Goal: Information Seeking & Learning: Learn about a topic

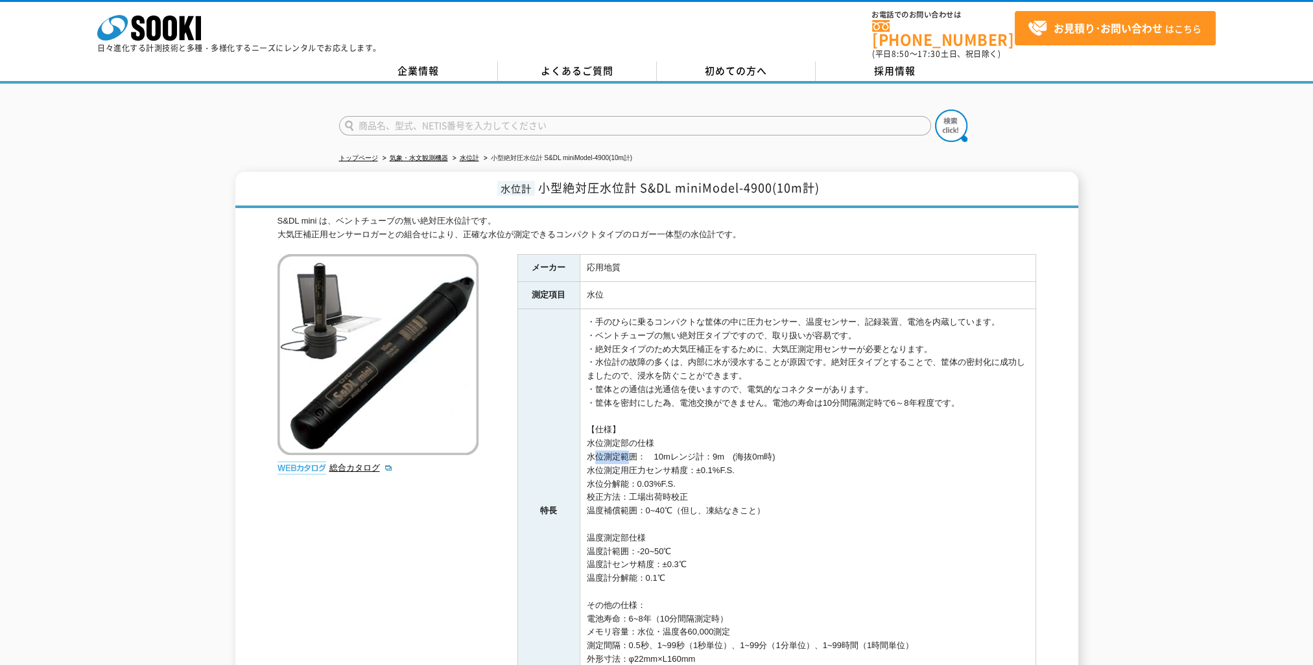
drag, startPoint x: 586, startPoint y: 447, endPoint x: 624, endPoint y: 447, distance: 37.6
click at [624, 447] on td "・手のひらに乗るコンパクトな筐体の中に圧力センサー、温度センサー、記録装置、電池を内蔵しています。 ・ベントチューブの無い絶対圧タイプですので、取り扱いが容易…" at bounding box center [808, 511] width 456 height 405
drag, startPoint x: 624, startPoint y: 447, endPoint x: 714, endPoint y: 469, distance: 92.6
click at [714, 469] on td "・手のひらに乗るコンパクトな筐体の中に圧力センサー、温度センサー、記録装置、電池を内蔵しています。 ・ベントチューブの無い絶対圧タイプですので、取り扱いが容易…" at bounding box center [808, 511] width 456 height 405
drag, startPoint x: 587, startPoint y: 446, endPoint x: 763, endPoint y: 447, distance: 176.4
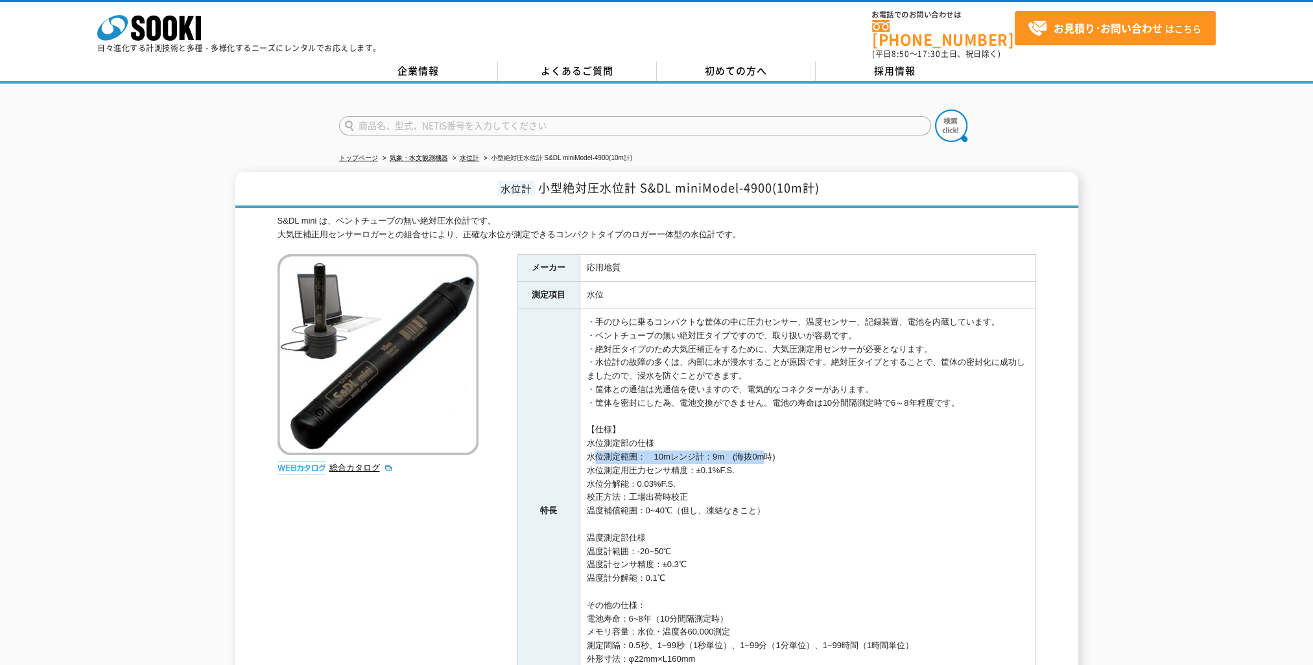
click at [763, 447] on td "・手のひらに乗るコンパクトな筐体の中に圧力センサー、温度センサー、記録装置、電池を内蔵しています。 ・ベントチューブの無い絶対圧タイプですので、取り扱いが容易…" at bounding box center [808, 511] width 456 height 405
drag, startPoint x: 763, startPoint y: 447, endPoint x: 791, endPoint y: 468, distance: 34.8
click at [791, 468] on td "・手のひらに乗るコンパクトな筐体の中に圧力センサー、温度センサー、記録装置、電池を内蔵しています。 ・ベントチューブの無い絶対圧タイプですので、取り扱いが容易…" at bounding box center [808, 511] width 456 height 405
click at [739, 455] on td "・手のひらに乗るコンパクトな筐体の中に圧力センサー、温度センサー、記録装置、電池を内蔵しています。 ・ベントチューブの無い絶対圧タイプですので、取り扱いが容易…" at bounding box center [808, 511] width 456 height 405
click at [678, 472] on td "・手のひらに乗るコンパクトな筐体の中に圧力センサー、温度センサー、記録装置、電池を内蔵しています。 ・ベントチューブの無い絶対圧タイプですので、取り扱いが容易…" at bounding box center [808, 511] width 456 height 405
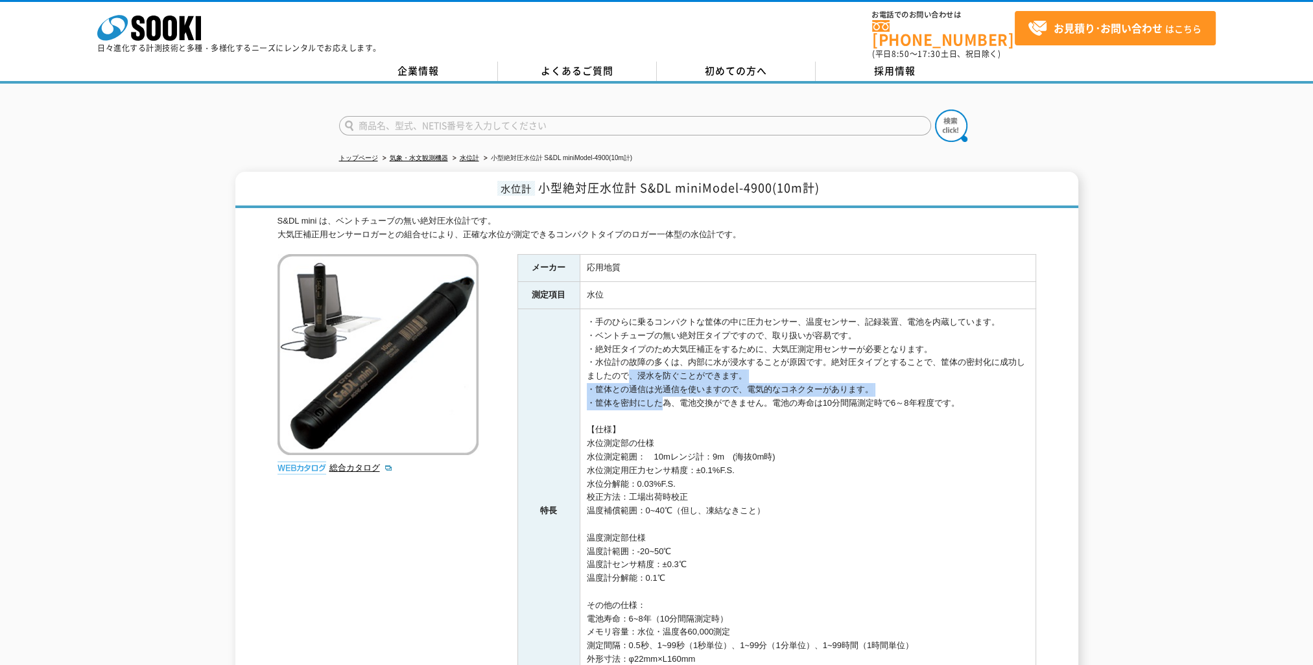
drag, startPoint x: 624, startPoint y: 372, endPoint x: 727, endPoint y: 450, distance: 129.2
click at [727, 450] on td "・手のひらに乗るコンパクトな筐体の中に圧力センサー、温度センサー、記録装置、電池を内蔵しています。 ・ベントチューブの無い絶対圧タイプですので、取り扱いが容易…" at bounding box center [808, 511] width 456 height 405
drag, startPoint x: 727, startPoint y: 450, endPoint x: 783, endPoint y: 482, distance: 64.8
click at [783, 482] on td "・手のひらに乗るコンパクトな筐体の中に圧力センサー、温度センサー、記録装置、電池を内蔵しています。 ・ベントチューブの無い絶対圧タイプですので、取り扱いが容易…" at bounding box center [808, 511] width 456 height 405
click at [701, 394] on td "・手のひらに乗るコンパクトな筐体の中に圧力センサー、温度センサー、記録装置、電池を内蔵しています。 ・ベントチューブの無い絶対圧タイプですので、取り扱いが容易…" at bounding box center [808, 511] width 456 height 405
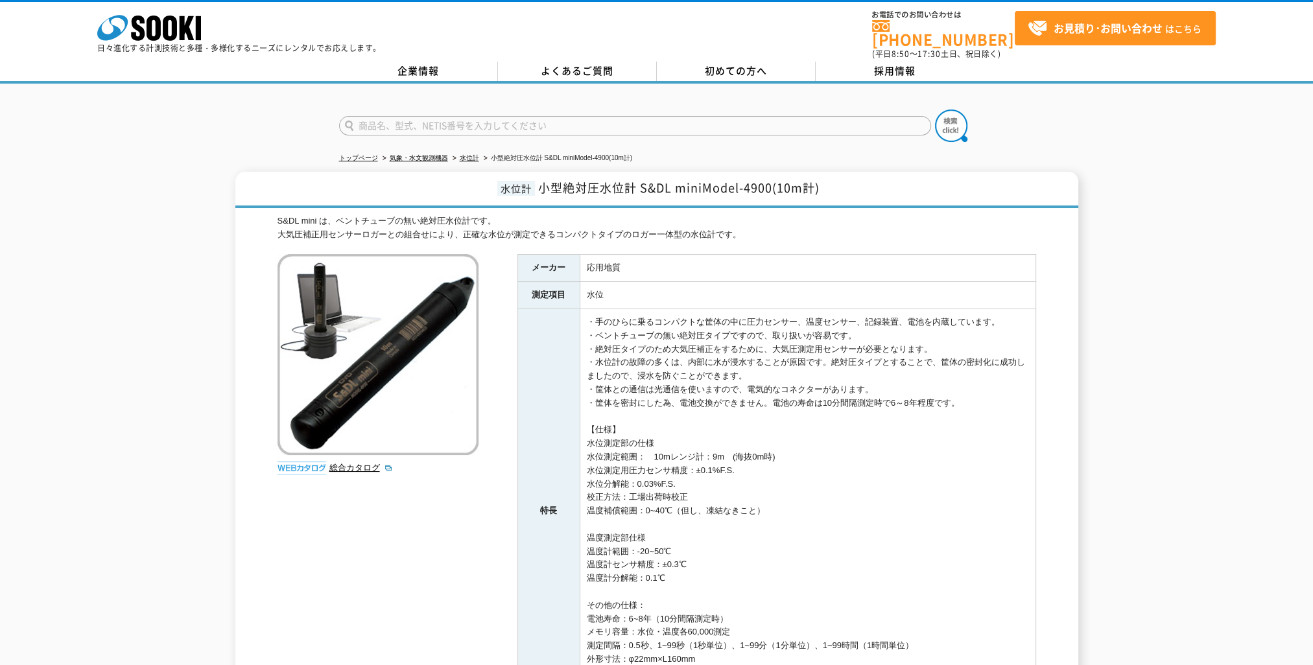
click at [145, 344] on div "水位計 小型絶対圧水位計 S&DL miniModel-4900(10m計) S&DL mini は、ベントチューブの無い絶対圧水位計です。 大気圧補正用セン…" at bounding box center [656, 484] width 1313 height 625
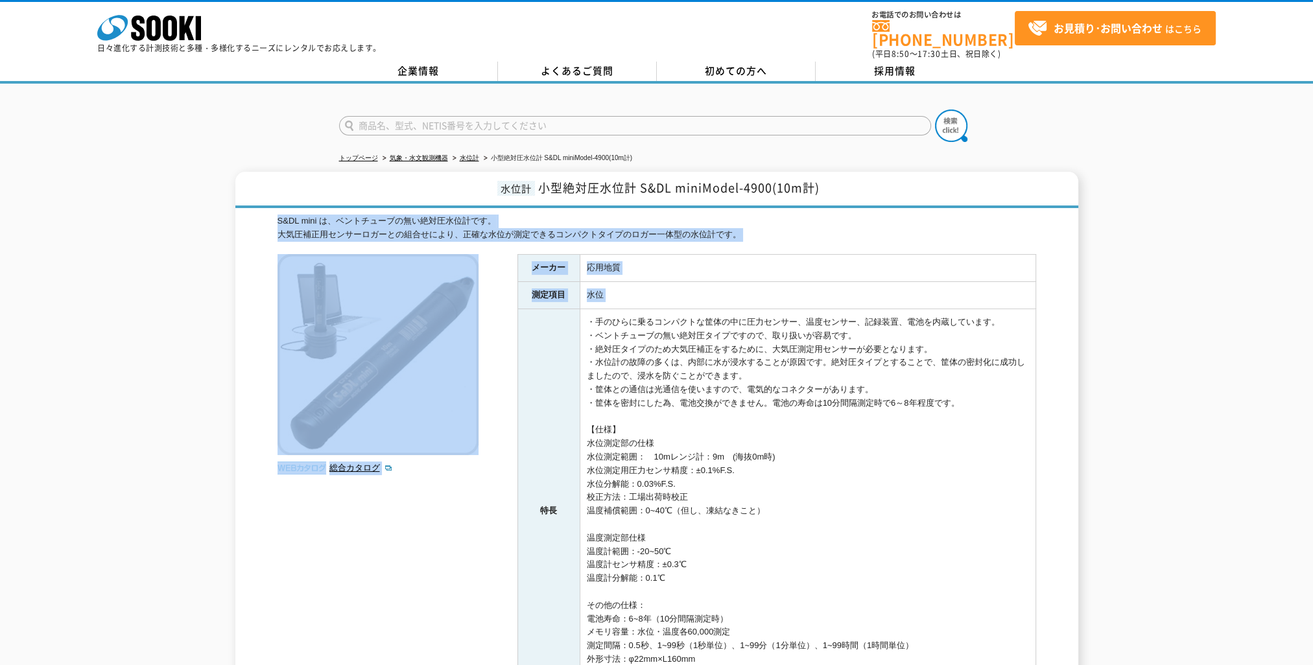
drag, startPoint x: 173, startPoint y: 205, endPoint x: 564, endPoint y: 318, distance: 407.0
click at [564, 318] on div "水位計 小型絶対圧水位計 S&DL miniModel-4900(10m計) S&DL mini は、ベントチューブの無い絶対圧水位計です。 大気圧補正用セン…" at bounding box center [656, 484] width 1313 height 625
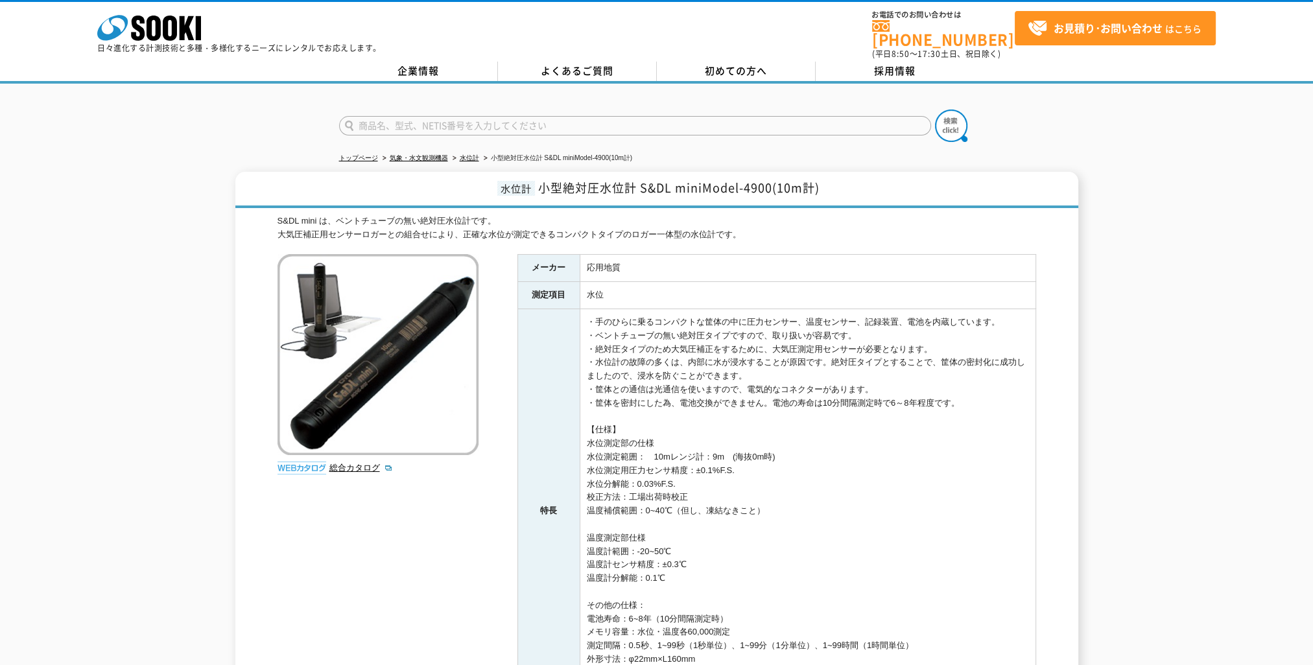
drag, startPoint x: 564, startPoint y: 318, endPoint x: 698, endPoint y: 384, distance: 149.7
click at [698, 384] on td "・手のひらに乗るコンパクトな筐体の中に圧力センサー、温度センサー、記録装置、電池を内蔵しています。 ・ベントチューブの無い絶対圧タイプですので、取り扱いが容易…" at bounding box center [808, 511] width 456 height 405
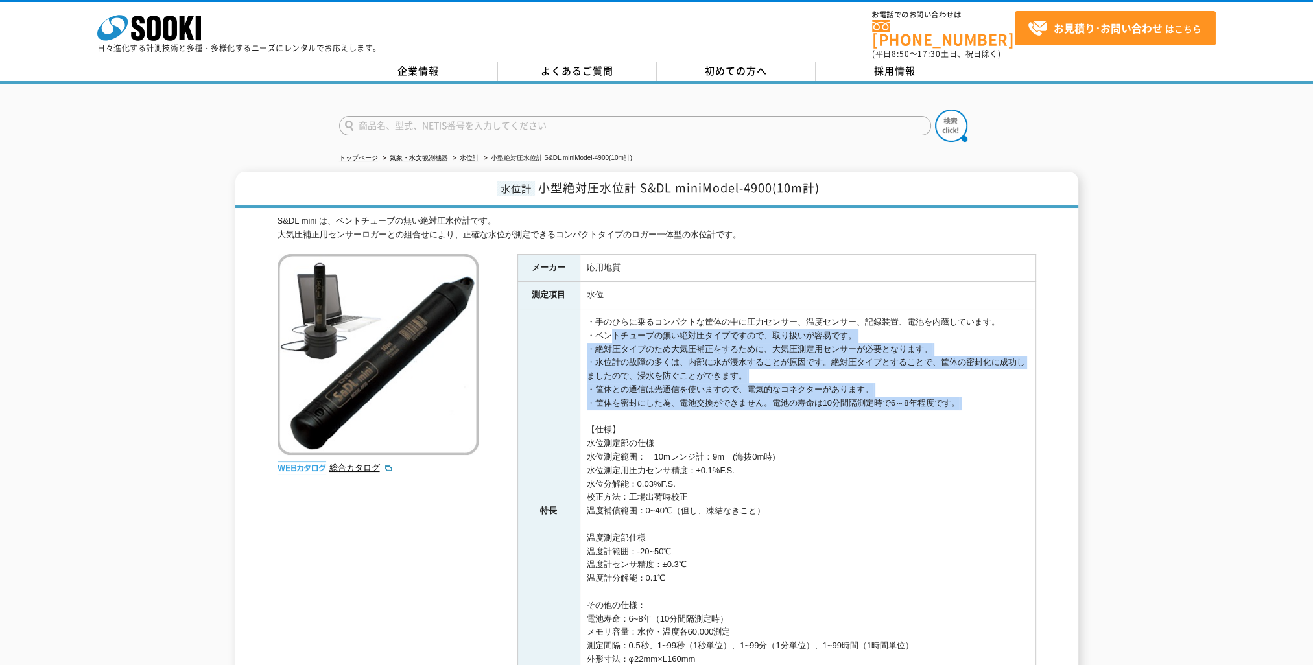
drag, startPoint x: 601, startPoint y: 328, endPoint x: 752, endPoint y: 407, distance: 171.4
click at [752, 407] on td "・手のひらに乗るコンパクトな筐体の中に圧力センサー、温度センサー、記録装置、電池を内蔵しています。 ・ベントチューブの無い絶対圧タイプですので、取り扱いが容易…" at bounding box center [808, 511] width 456 height 405
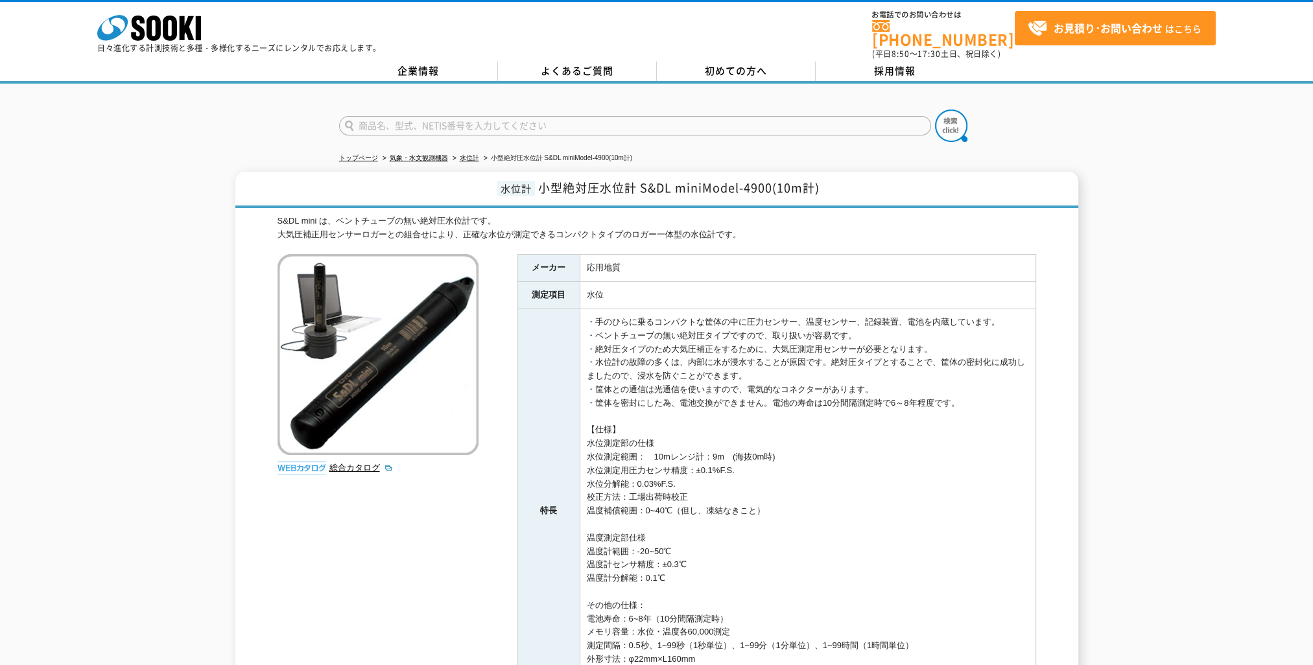
drag, startPoint x: 752, startPoint y: 407, endPoint x: 835, endPoint y: 445, distance: 90.5
click at [835, 445] on td "・手のひらに乗るコンパクトな筐体の中に圧力センサー、温度センサー、記録装置、電池を内蔵しています。 ・ベントチューブの無い絶対圧タイプですので、取り扱いが容易…" at bounding box center [808, 511] width 456 height 405
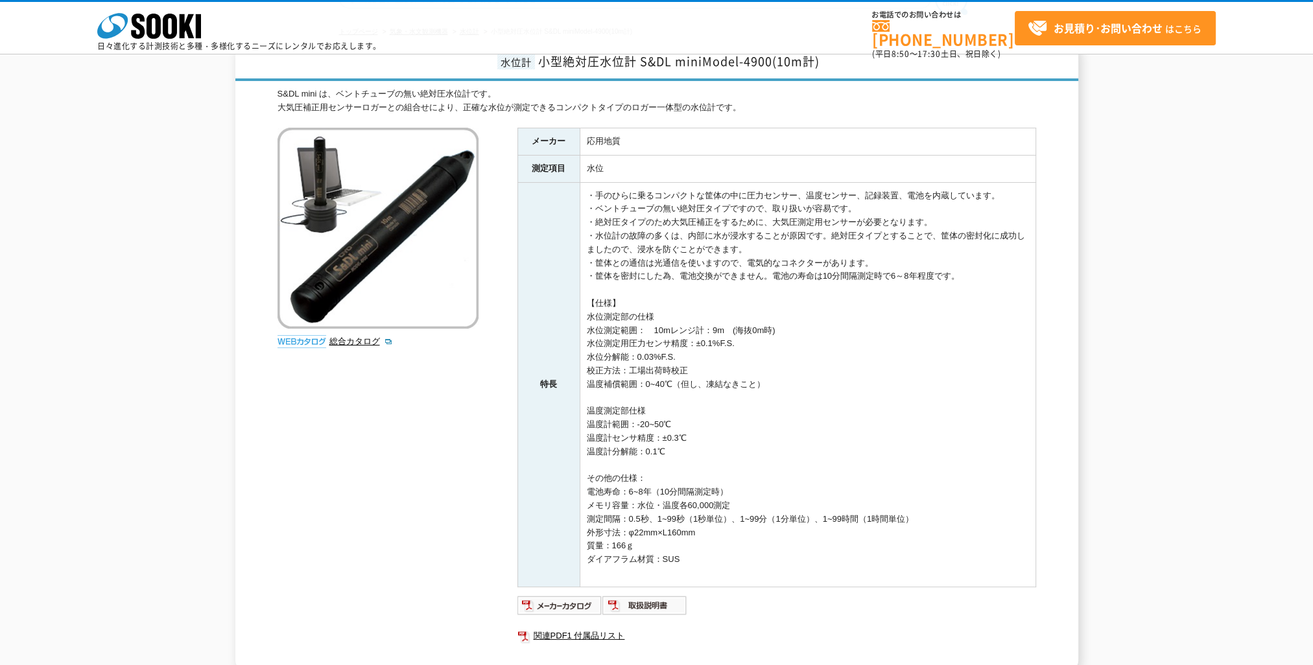
scroll to position [65, 0]
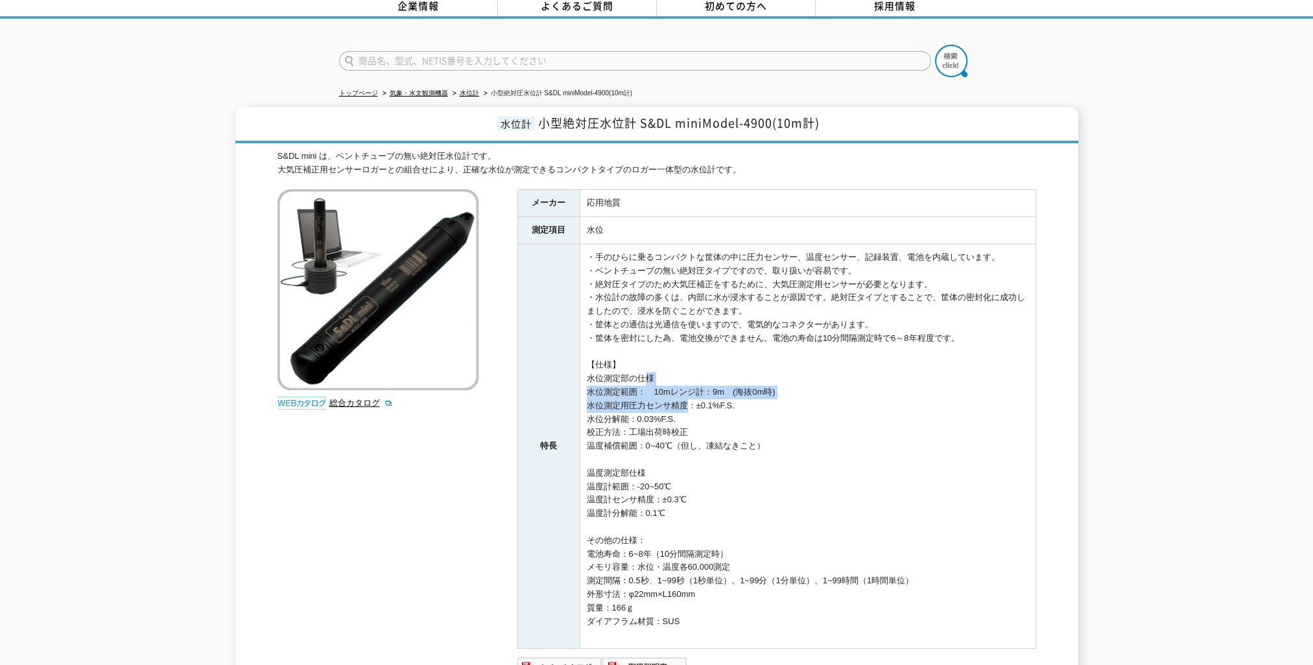
drag, startPoint x: 639, startPoint y: 375, endPoint x: 731, endPoint y: 418, distance: 101.3
click at [731, 418] on td "・手のひらに乗るコンパクトな筐体の中に圧力センサー、温度センサー、記録装置、電池を内蔵しています。 ・ベントチューブの無い絶対圧タイプですので、取り扱いが容易…" at bounding box center [808, 446] width 456 height 405
drag, startPoint x: 731, startPoint y: 418, endPoint x: 824, endPoint y: 457, distance: 100.6
click at [824, 457] on td "・手のひらに乗るコンパクトな筐体の中に圧力センサー、温度センサー、記録装置、電池を内蔵しています。 ・ベントチューブの無い絶対圧タイプですので、取り扱いが容易…" at bounding box center [808, 446] width 456 height 405
click at [655, 291] on td "・手のひらに乗るコンパクトな筐体の中に圧力センサー、温度センサー、記録装置、電池を内蔵しています。 ・ベントチューブの無い絶対圧タイプですので、取り扱いが容易…" at bounding box center [808, 446] width 456 height 405
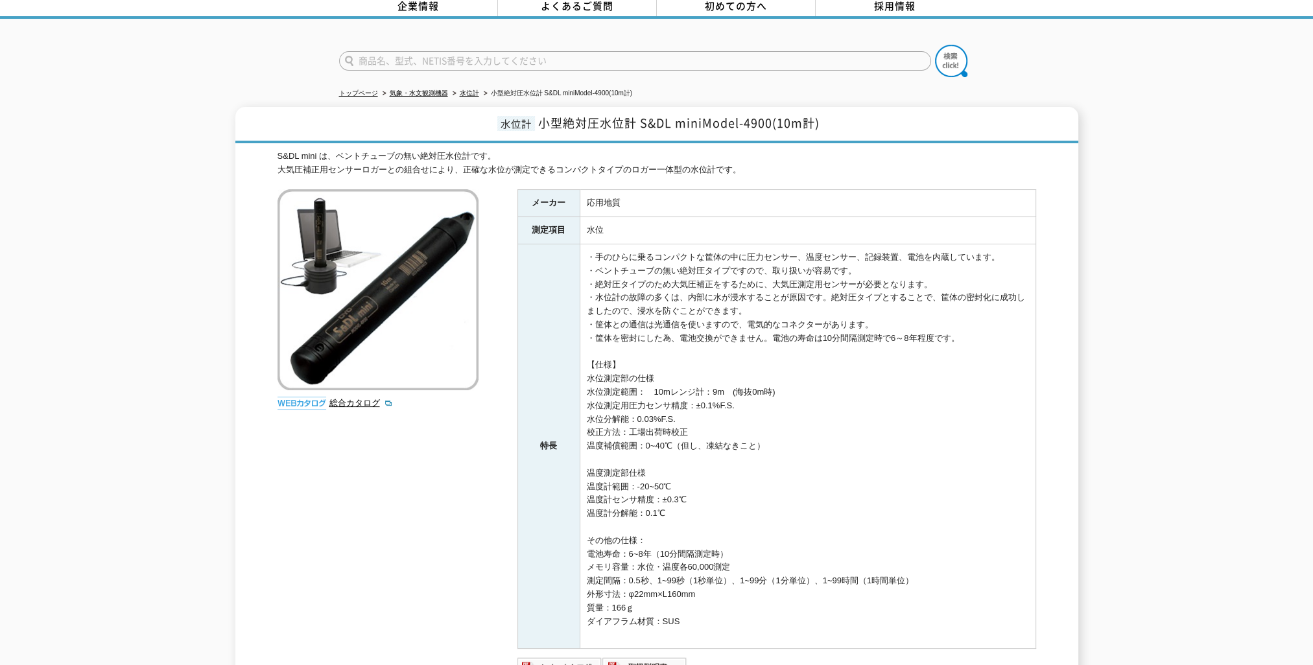
click at [754, 388] on td "・手のひらに乗るコンパクトな筐体の中に圧力センサー、温度センサー、記録装置、電池を内蔵しています。 ・ベントチューブの無い絶対圧タイプですので、取り扱いが容易…" at bounding box center [808, 446] width 456 height 405
drag, startPoint x: 660, startPoint y: 313, endPoint x: 930, endPoint y: 494, distance: 325.7
click at [930, 494] on td "・手のひらに乗るコンパクトな筐体の中に圧力センサー、温度センサー、記録装置、電池を内蔵しています。 ・ベントチューブの無い絶対圧タイプですので、取り扱いが容易…" at bounding box center [808, 446] width 456 height 405
click at [706, 421] on td "・手のひらに乗るコンパクトな筐体の中に圧力センサー、温度センサー、記録装置、電池を内蔵しています。 ・ベントチューブの無い絶対圧タイプですので、取り扱いが容易…" at bounding box center [808, 446] width 456 height 405
click at [711, 358] on td "・手のひらに乗るコンパクトな筐体の中に圧力センサー、温度センサー、記録装置、電池を内蔵しています。 ・ベントチューブの無い絶対圧タイプですので、取り扱いが容易…" at bounding box center [808, 446] width 456 height 405
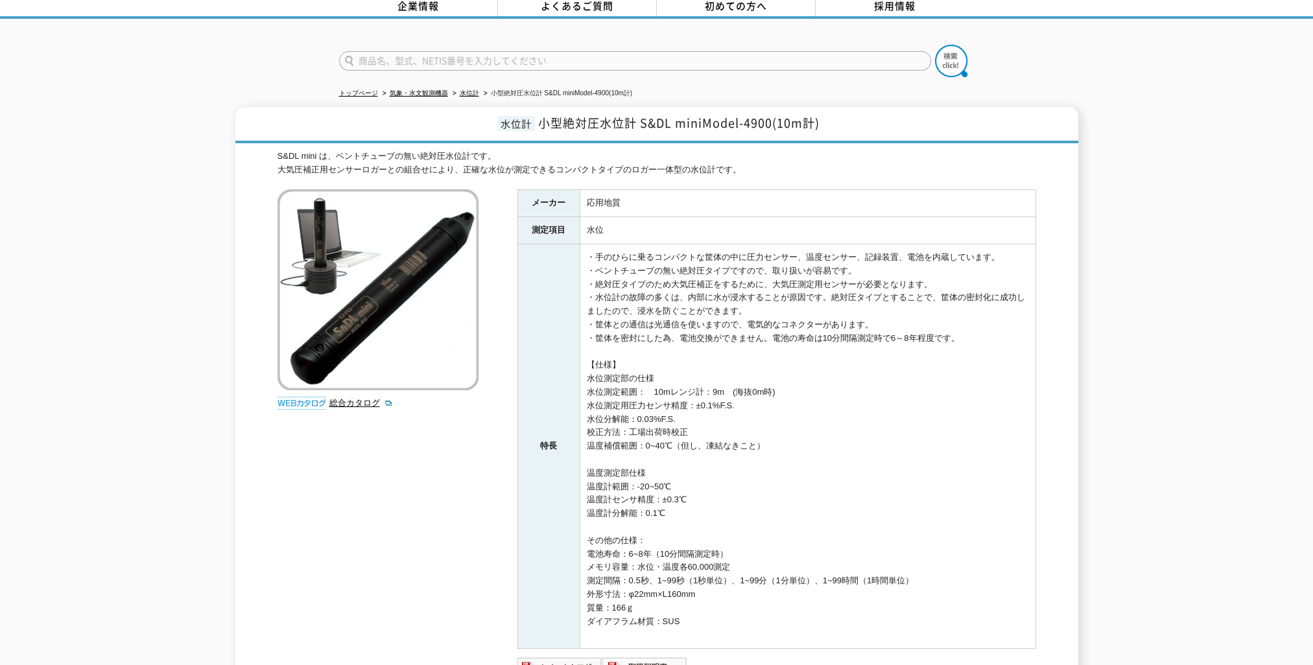
click at [663, 287] on td "・手のひらに乗るコンパクトな筐体の中に圧力センサー、温度センサー、記録装置、電池を内蔵しています。 ・ベントチューブの無い絶対圧タイプですので、取り扱いが容易…" at bounding box center [808, 446] width 456 height 405
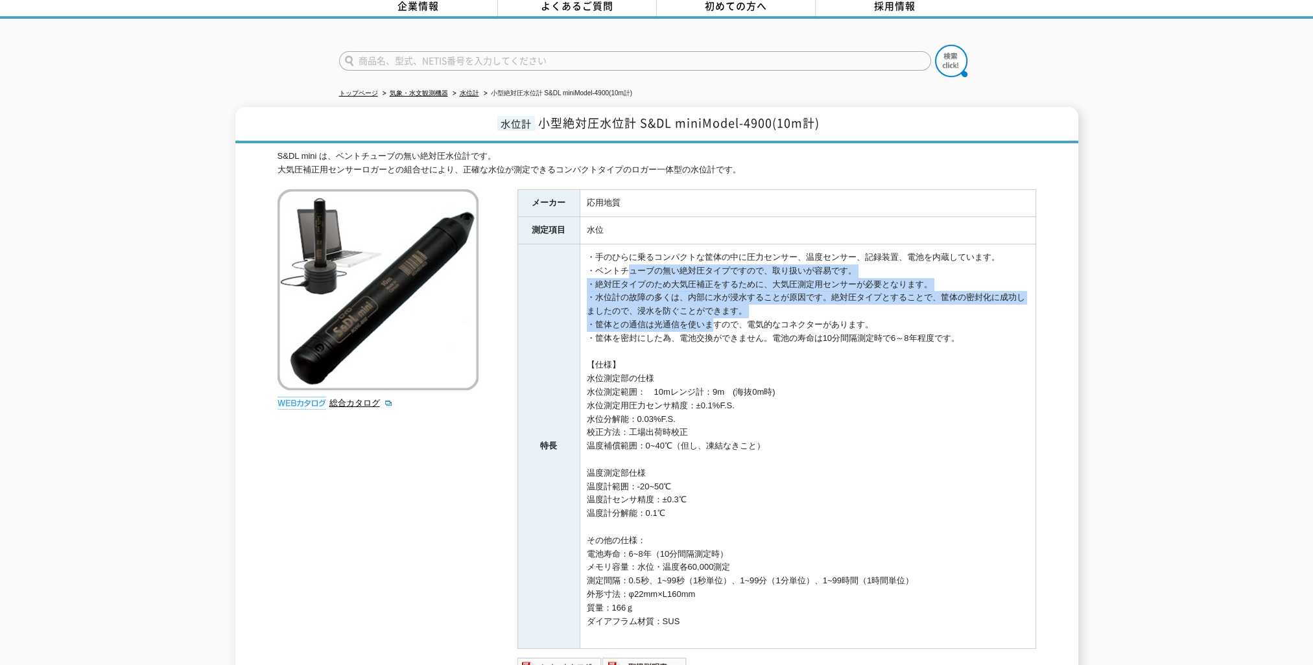
drag, startPoint x: 620, startPoint y: 268, endPoint x: 708, endPoint y: 313, distance: 98.9
click at [708, 313] on td "・手のひらに乗るコンパクトな筐体の中に圧力センサー、温度センサー、記録装置、電池を内蔵しています。 ・ベントチューブの無い絶対圧タイプですので、取り扱いが容易…" at bounding box center [808, 446] width 456 height 405
drag, startPoint x: 708, startPoint y: 313, endPoint x: 785, endPoint y: 363, distance: 91.9
click at [785, 363] on td "・手のひらに乗るコンパクトな筐体の中に圧力センサー、温度センサー、記録装置、電池を内蔵しています。 ・ベントチューブの無い絶対圧タイプですので、取り扱いが容易…" at bounding box center [808, 446] width 456 height 405
drag, startPoint x: 785, startPoint y: 363, endPoint x: 653, endPoint y: 369, distance: 132.4
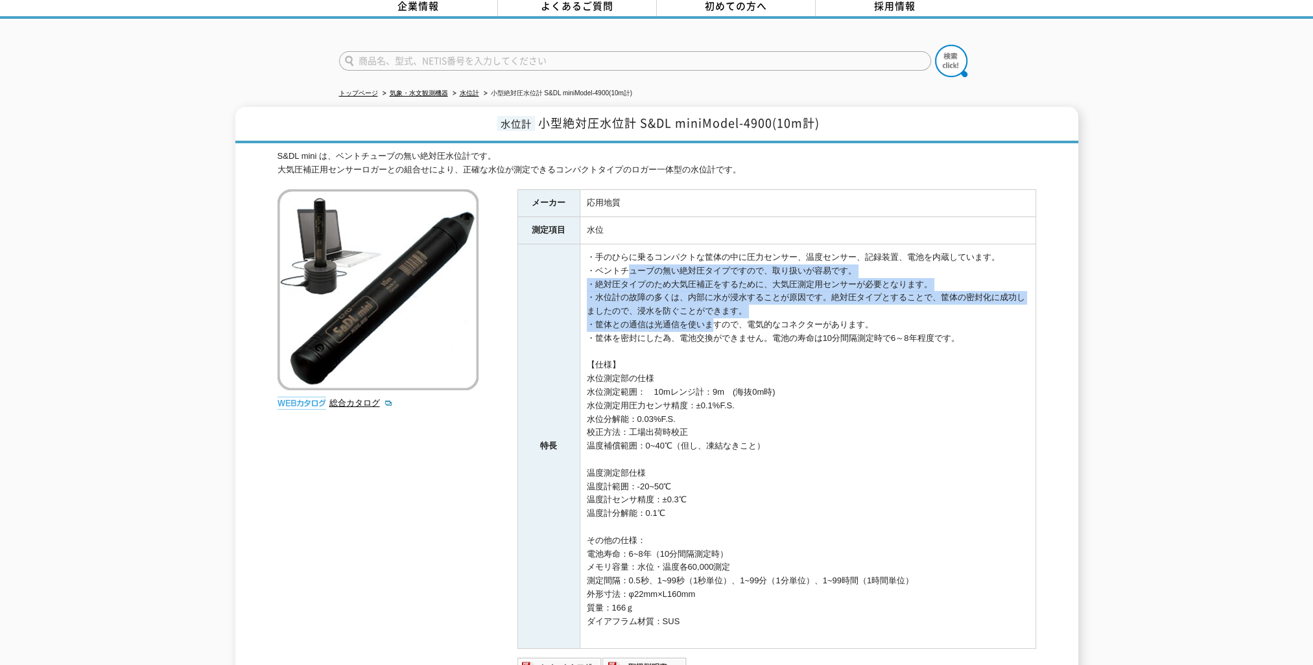
click at [653, 369] on td "・手のひらに乗るコンパクトな筐体の中に圧力センサー、温度センサー、記録装置、電池を内蔵しています。 ・ベントチューブの無い絶対圧タイプですので、取り扱いが容易…" at bounding box center [808, 446] width 456 height 405
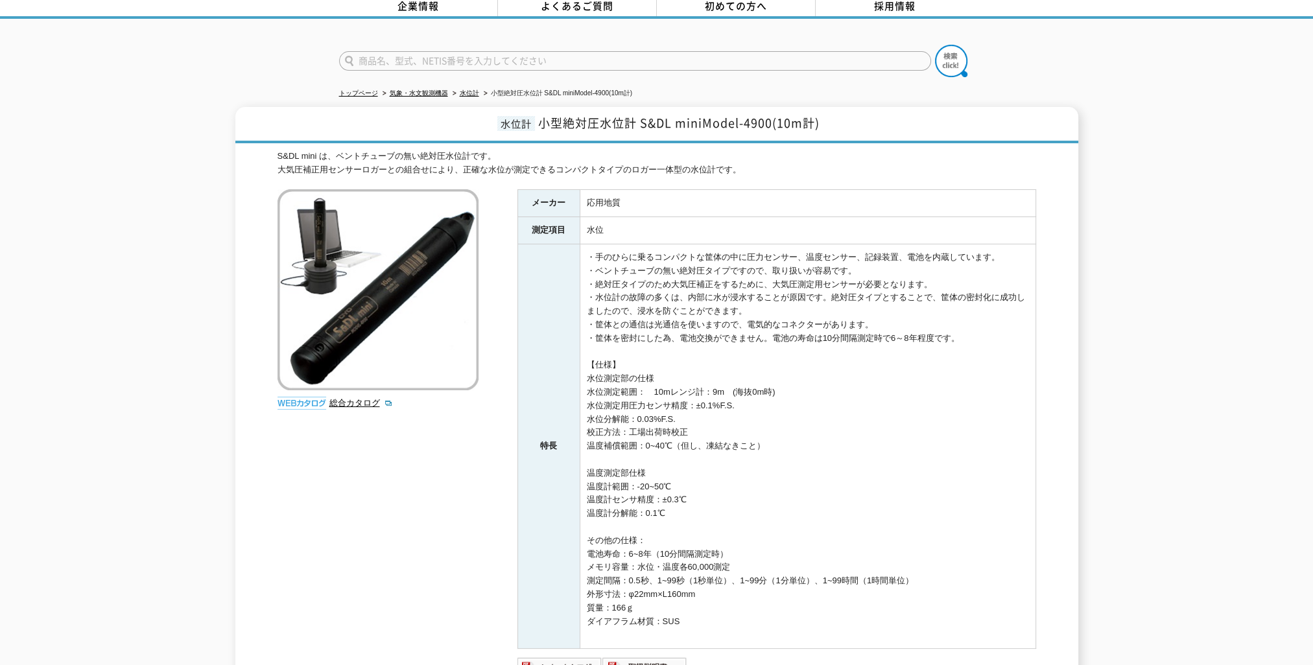
click at [636, 299] on td "・手のひらに乗るコンパクトな筐体の中に圧力センサー、温度センサー、記録装置、電池を内蔵しています。 ・ベントチューブの無い絶対圧タイプですので、取り扱いが容易…" at bounding box center [808, 446] width 456 height 405
drag, startPoint x: 625, startPoint y: 287, endPoint x: 718, endPoint y: 365, distance: 121.5
click at [718, 365] on td "・手のひらに乗るコンパクトな筐体の中に圧力センサー、温度センサー、記録装置、電池を内蔵しています。 ・ベントチューブの無い絶対圧タイプですので、取り扱いが容易…" at bounding box center [808, 446] width 456 height 405
drag, startPoint x: 718, startPoint y: 365, endPoint x: 784, endPoint y: 411, distance: 80.6
click at [784, 411] on td "・手のひらに乗るコンパクトな筐体の中に圧力センサー、温度センサー、記録装置、電池を内蔵しています。 ・ベントチューブの無い絶対圧タイプですので、取り扱いが容易…" at bounding box center [808, 446] width 456 height 405
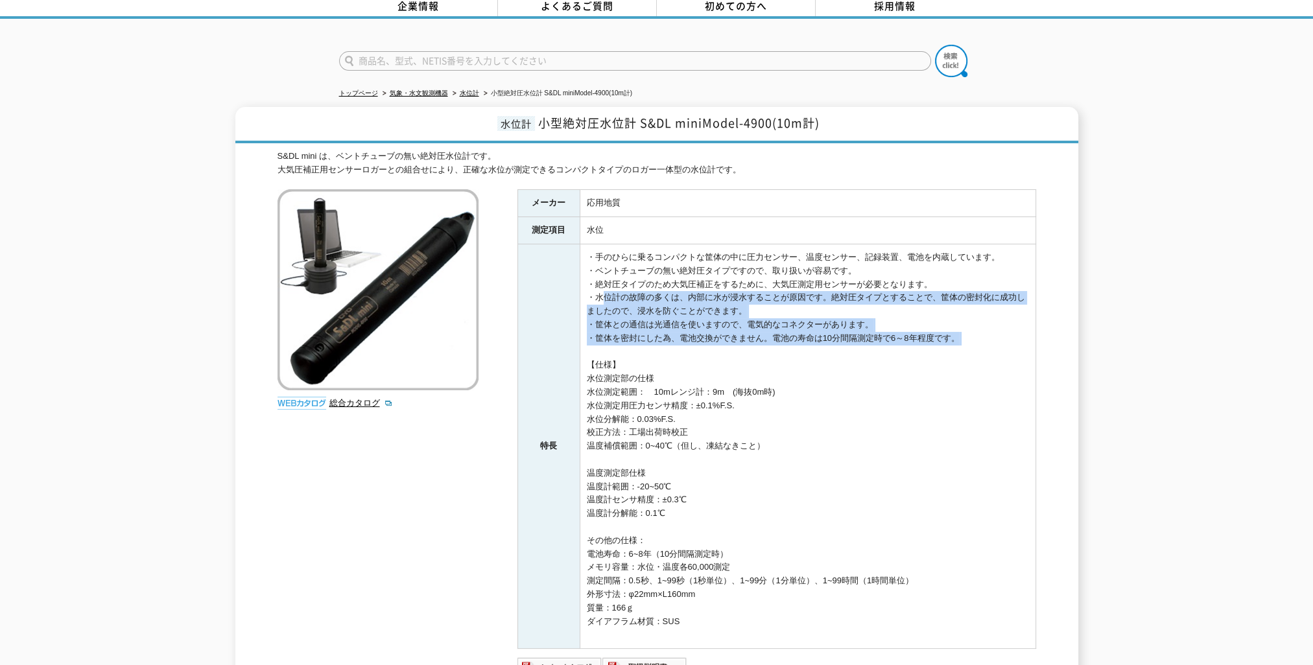
drag, startPoint x: 591, startPoint y: 291, endPoint x: 673, endPoint y: 379, distance: 119.3
click at [673, 379] on td "・手のひらに乗るコンパクトな筐体の中に圧力センサー、温度センサー、記録装置、電池を内蔵しています。 ・ベントチューブの無い絶対圧タイプですので、取り扱いが容易…" at bounding box center [808, 446] width 456 height 405
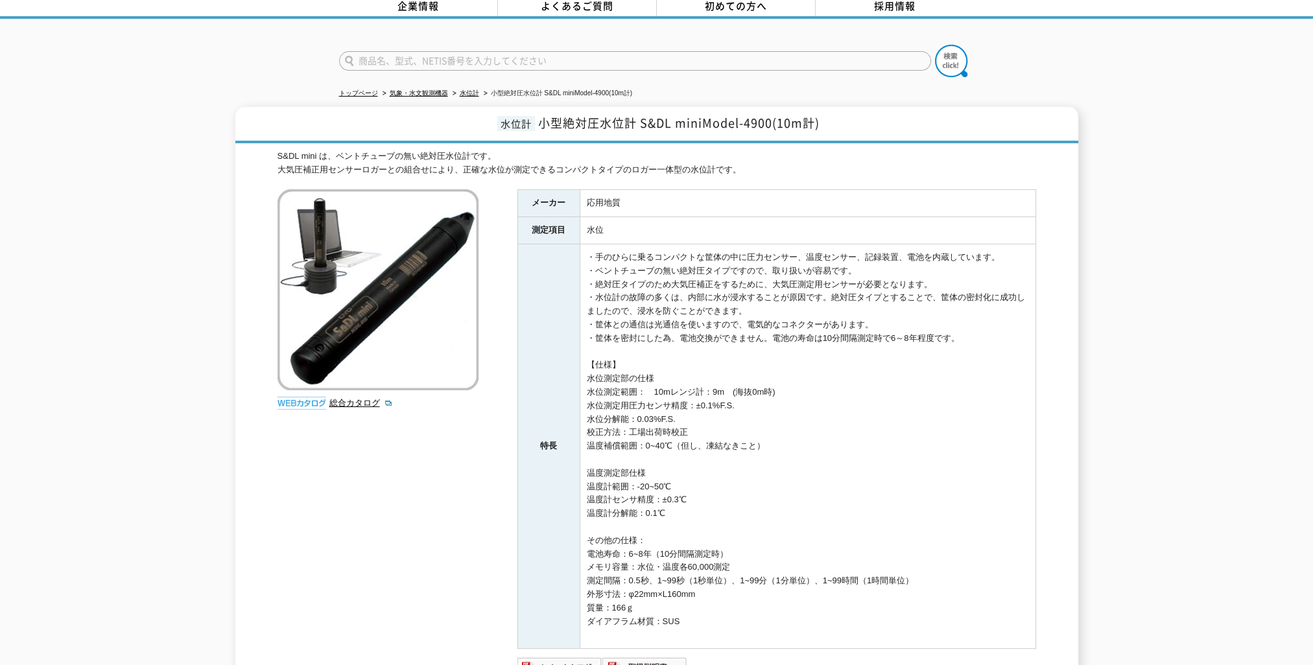
drag, startPoint x: 673, startPoint y: 379, endPoint x: 760, endPoint y: 427, distance: 99.8
click at [760, 427] on td "・手のひらに乗るコンパクトな筐体の中に圧力センサー、温度センサー、記録装置、電池を内蔵しています。 ・ベントチューブの無い絶対圧タイプですので、取り扱いが容易…" at bounding box center [808, 446] width 456 height 405
drag, startPoint x: 587, startPoint y: 381, endPoint x: 625, endPoint y: 388, distance: 38.9
click at [625, 388] on td "・手のひらに乗るコンパクトな筐体の中に圧力センサー、温度センサー、記録装置、電池を内蔵しています。 ・ベントチューブの無い絶対圧タイプですので、取り扱いが容易…" at bounding box center [808, 446] width 456 height 405
drag, startPoint x: 625, startPoint y: 388, endPoint x: 708, endPoint y: 427, distance: 91.1
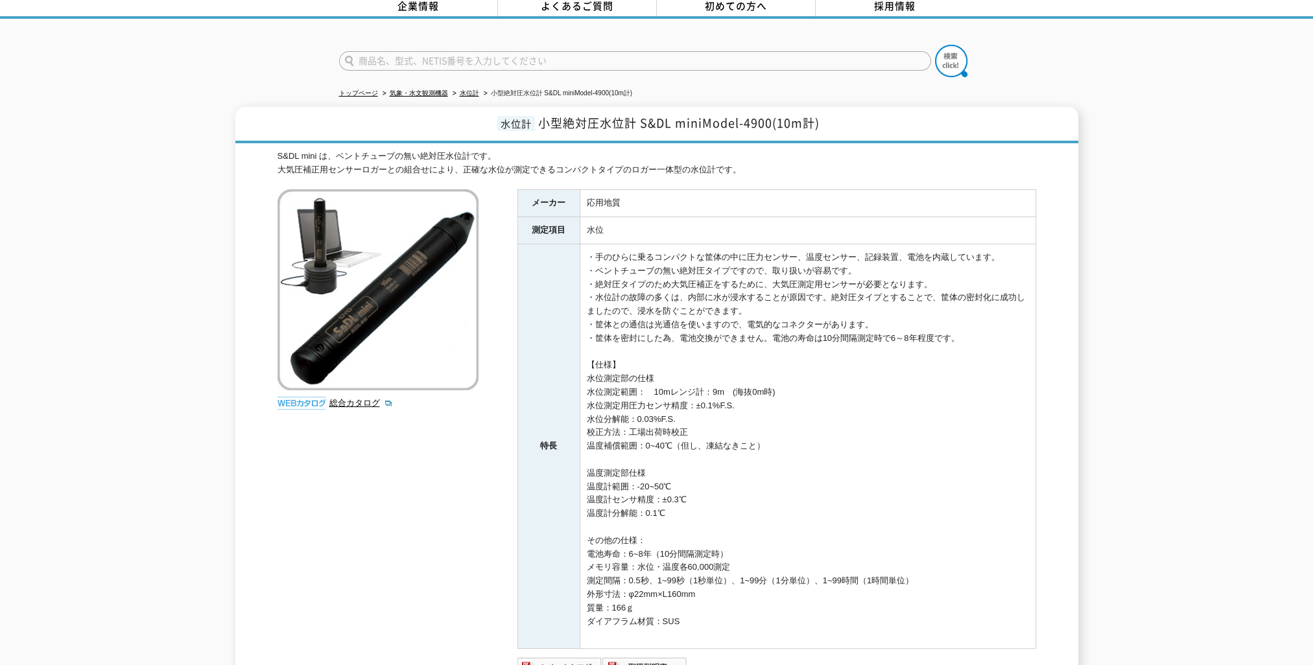
click at [708, 427] on td "・手のひらに乗るコンパクトな筐体の中に圧力センサー、温度センサー、記録装置、電池を内蔵しています。 ・ベントチューブの無い絶対圧タイプですので、取り扱いが容易…" at bounding box center [808, 446] width 456 height 405
drag, startPoint x: 588, startPoint y: 376, endPoint x: 768, endPoint y: 450, distance: 194.9
click at [718, 429] on td "・手のひらに乗るコンパクトな筐体の中に圧力センサー、温度センサー、記録装置、電池を内蔵しています。 ・ベントチューブの無い絶対圧タイプですので、取り扱いが容易…" at bounding box center [808, 446] width 456 height 405
click at [785, 447] on td "・手のひらに乗るコンパクトな筐体の中に圧力センサー、温度センサー、記録装置、電池を内蔵しています。 ・ベントチューブの無い絶対圧タイプですので、取り扱いが容易…" at bounding box center [808, 446] width 456 height 405
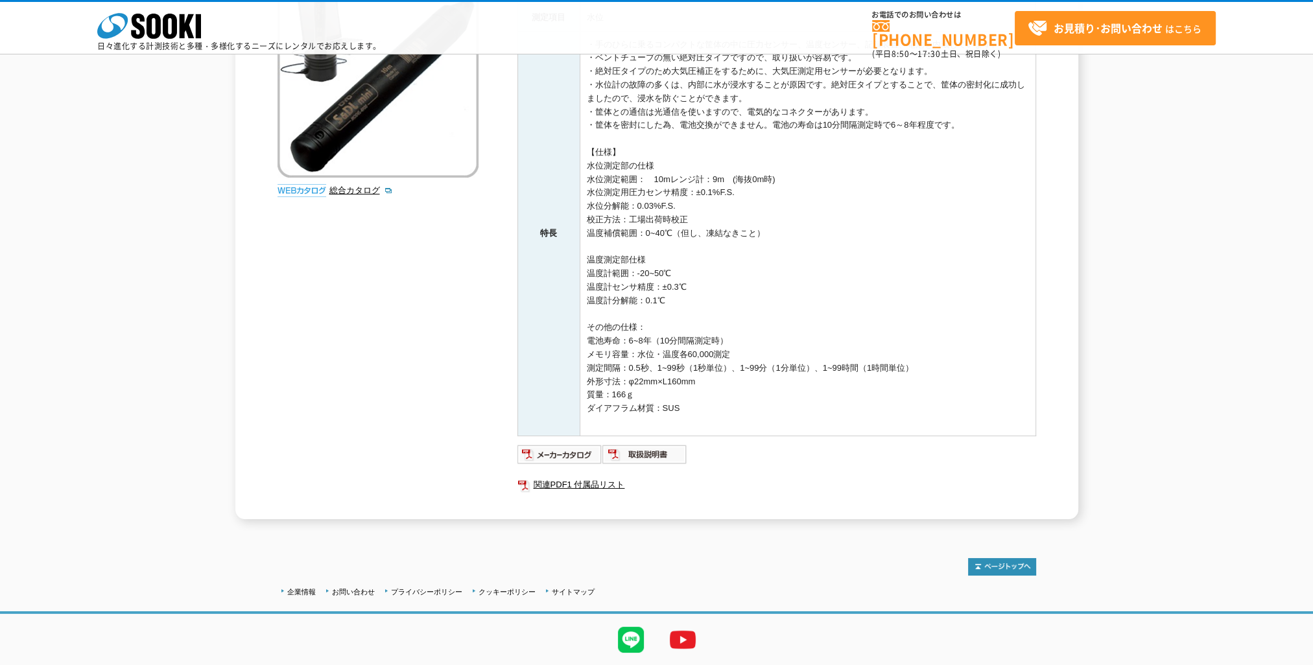
scroll to position [255, 0]
